Goal: Task Accomplishment & Management: Manage account settings

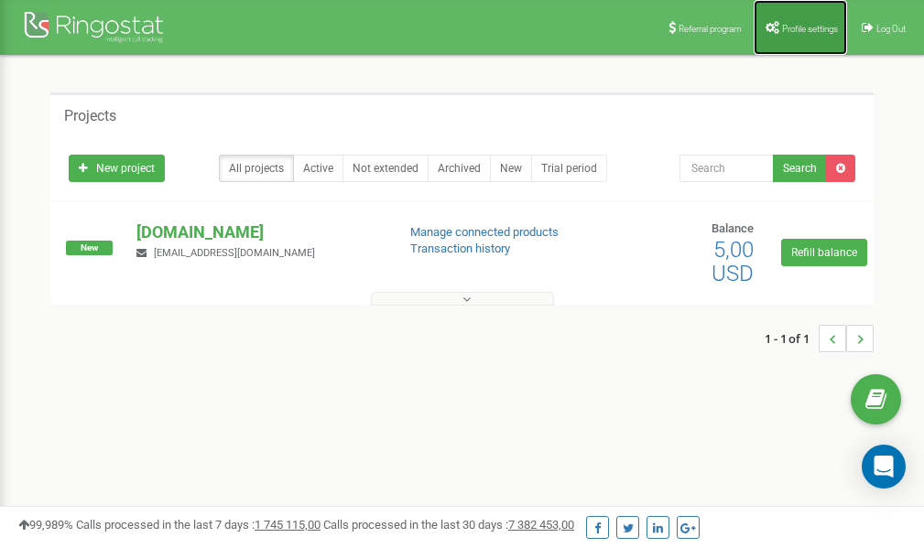
click at [802, 29] on span "Profile settings" at bounding box center [810, 29] width 56 height 10
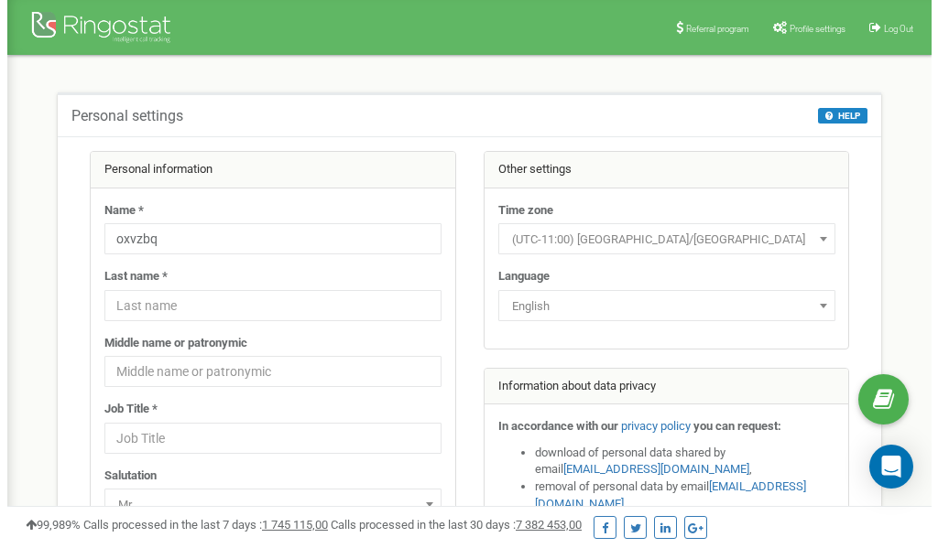
scroll to position [92, 0]
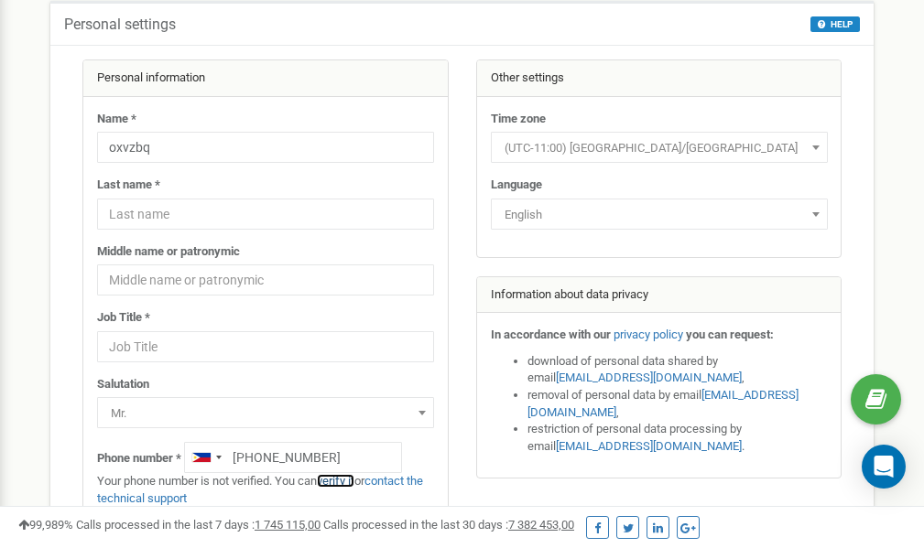
click at [343, 480] on link "verify it" at bounding box center [336, 481] width 38 height 14
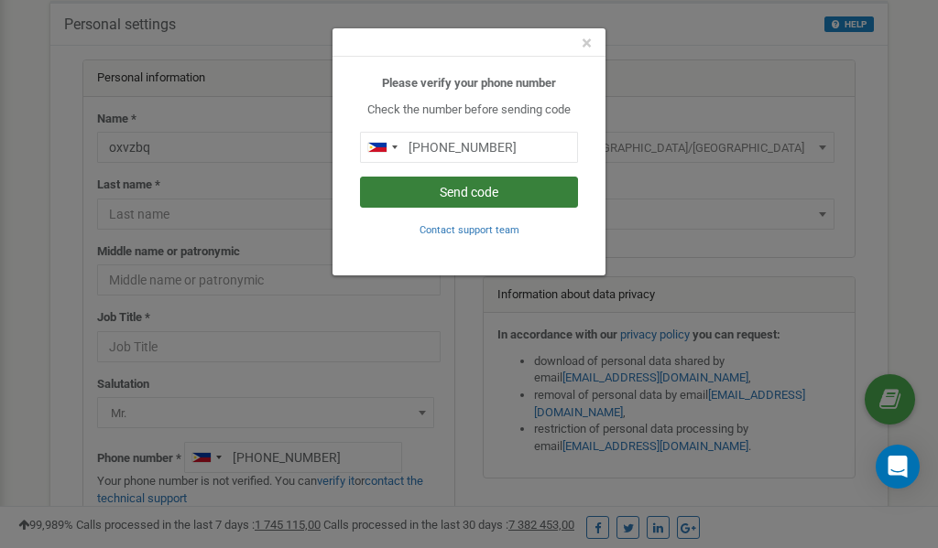
click at [484, 193] on button "Send code" at bounding box center [469, 192] width 218 height 31
